Goal: Task Accomplishment & Management: Use online tool/utility

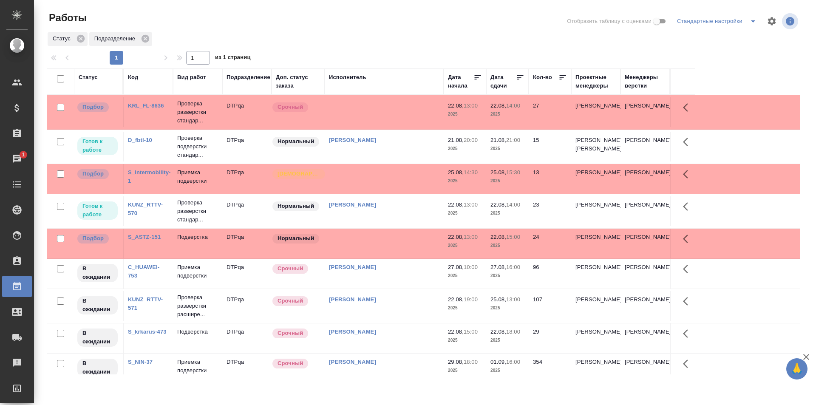
click at [383, 113] on td at bounding box center [384, 112] width 119 height 30
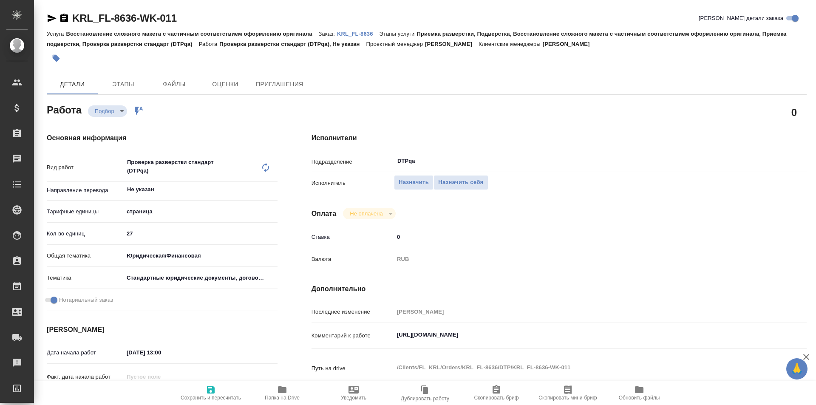
type textarea "x"
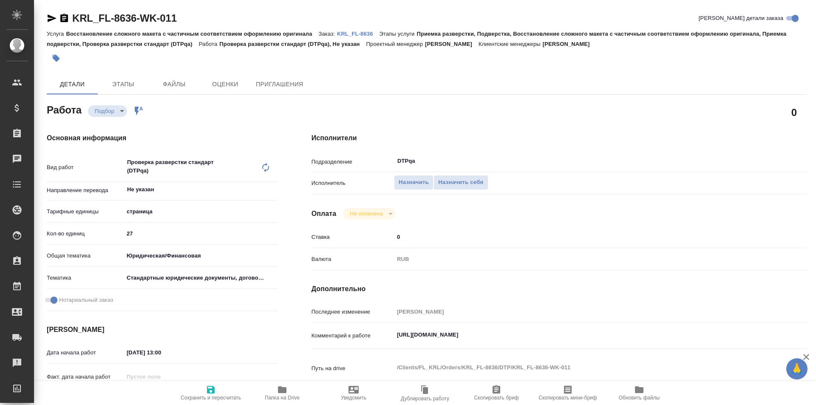
type textarea "x"
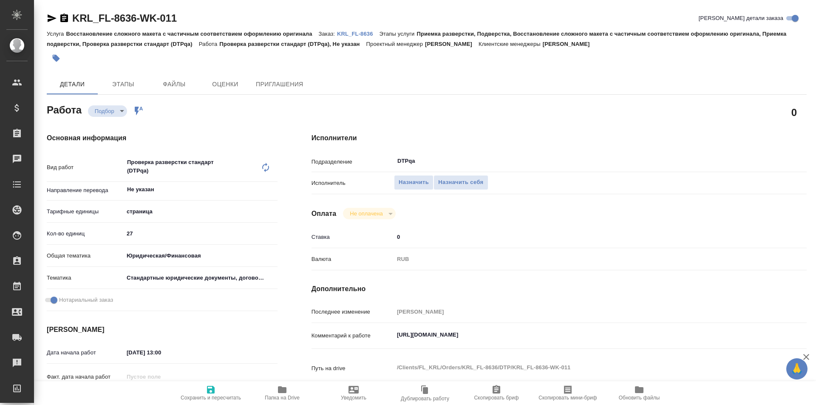
type textarea "x"
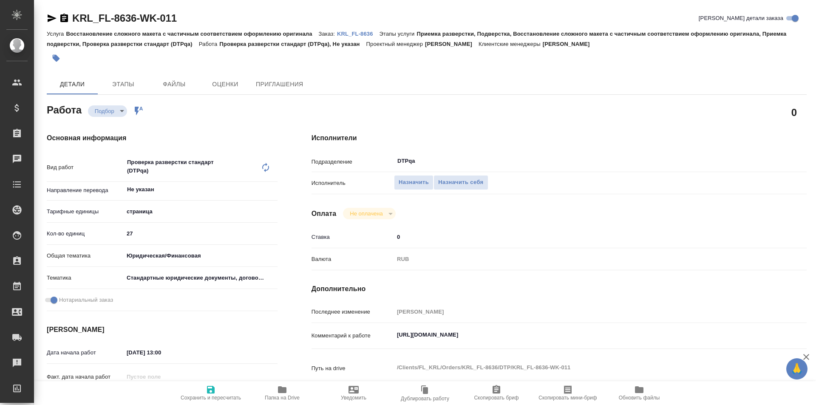
type textarea "x"
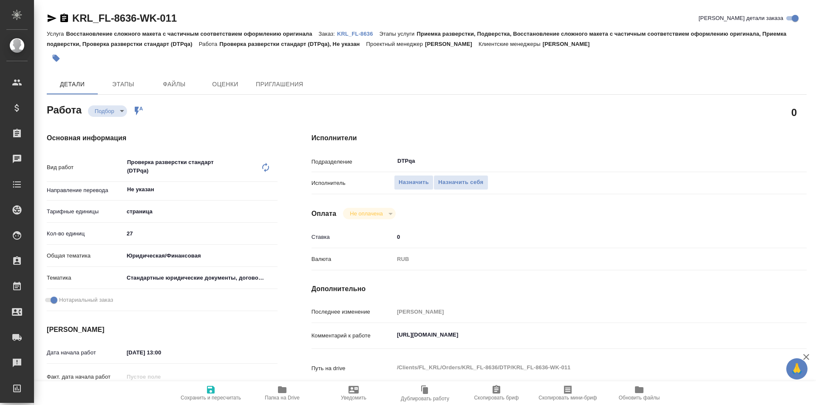
type textarea "x"
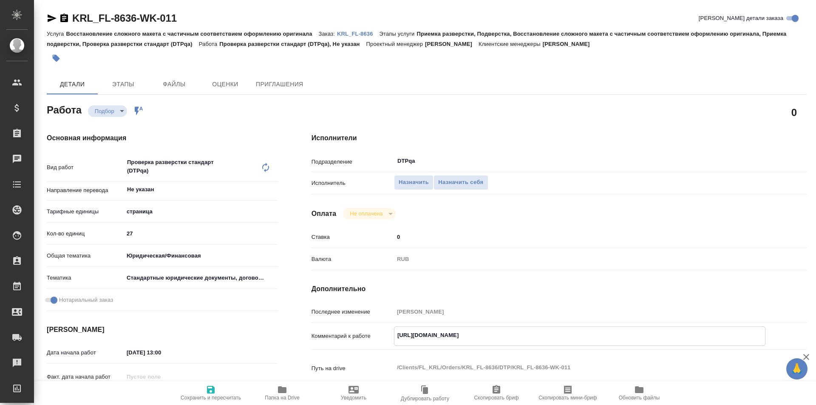
type textarea "x"
drag, startPoint x: 562, startPoint y: 337, endPoint x: 391, endPoint y: 329, distance: 171.1
click at [391, 329] on div "Комментарий к работе https://tera.awatera.com/Work/68a6ed409baf65525030eede/ x" at bounding box center [559, 336] width 495 height 20
type textarea "x"
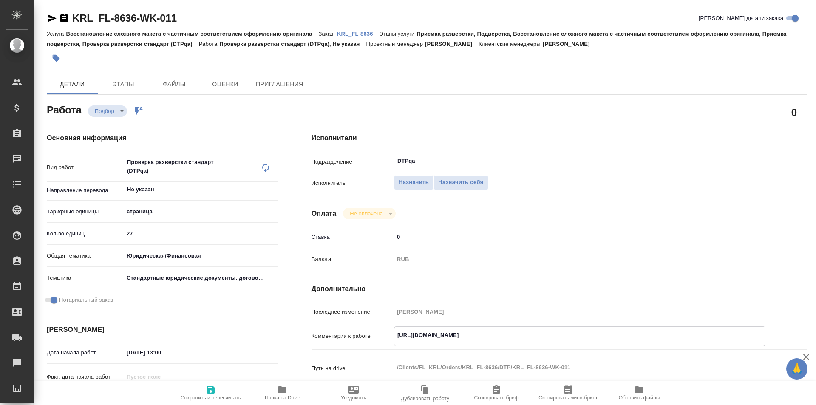
type textarea "x"
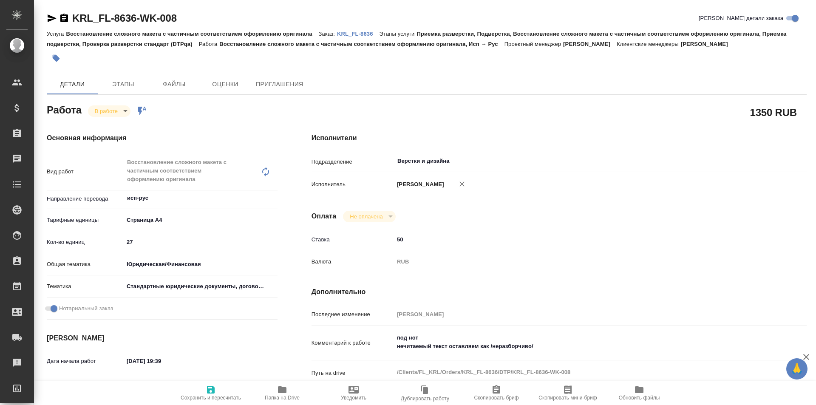
click at [286, 389] on icon "button" at bounding box center [282, 389] width 9 height 7
